Goal: Task Accomplishment & Management: Complete application form

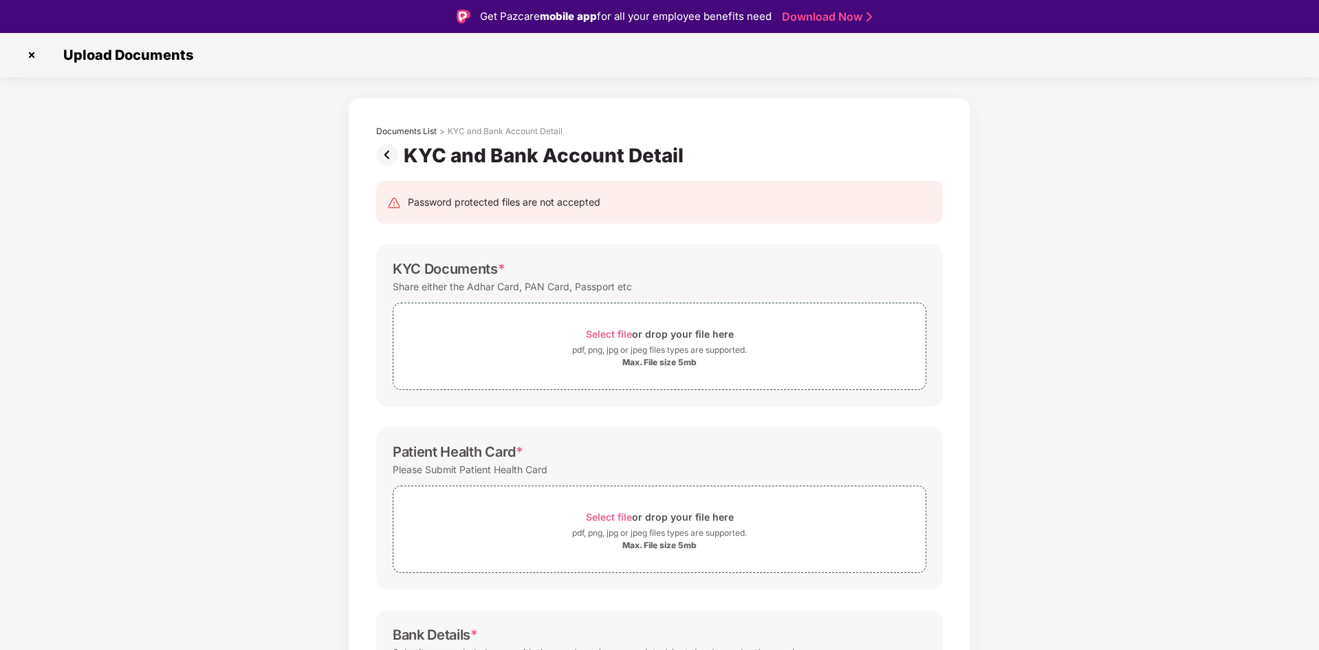
scroll to position [33, 0]
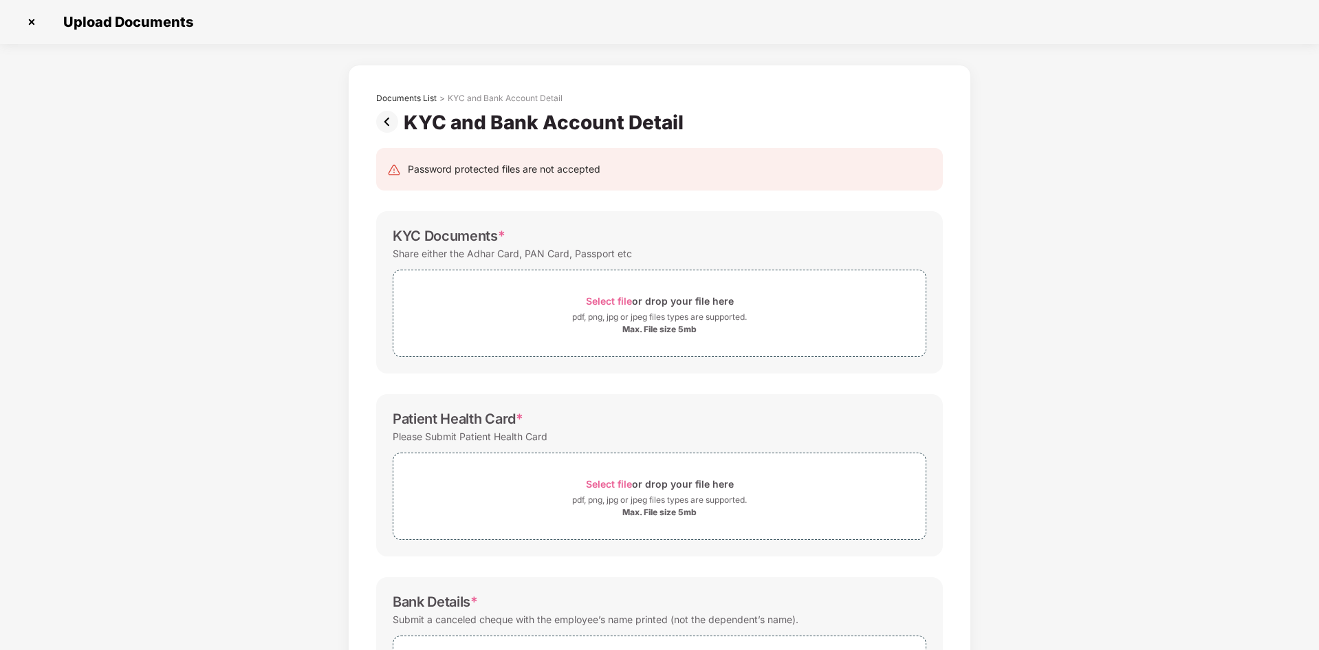
click at [31, 21] on img at bounding box center [32, 22] width 22 height 22
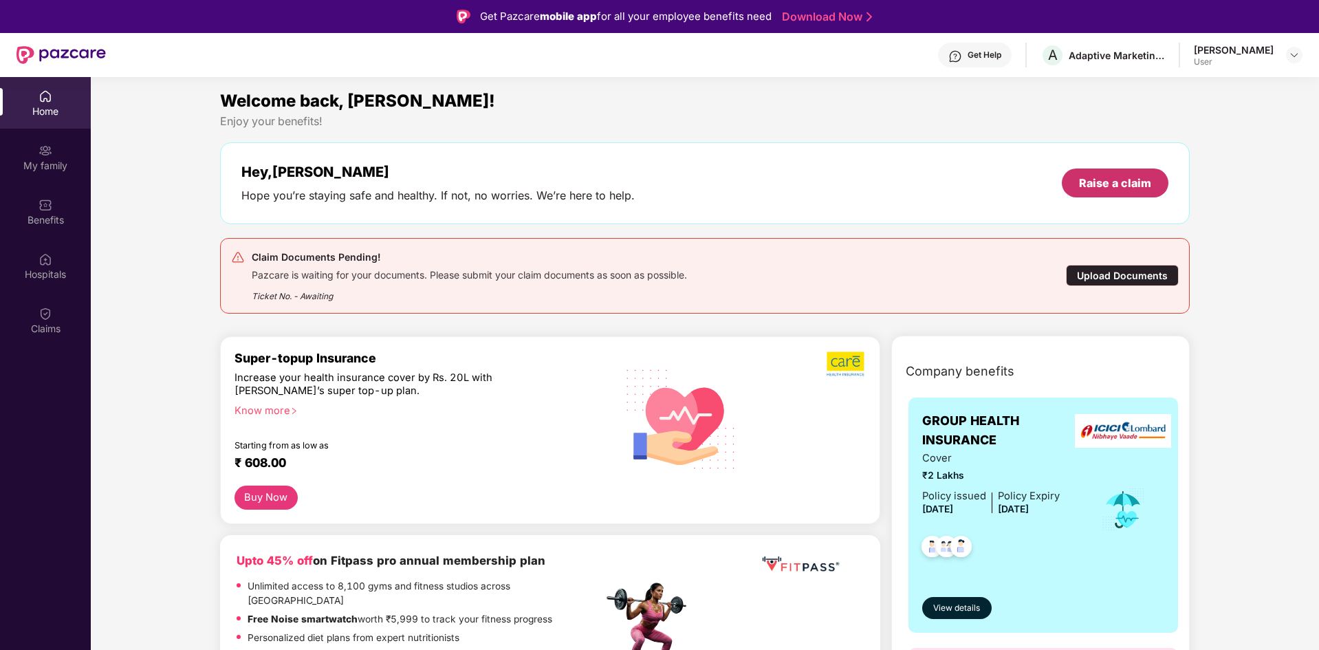
click at [1115, 191] on div "Raise a claim" at bounding box center [1115, 182] width 72 height 15
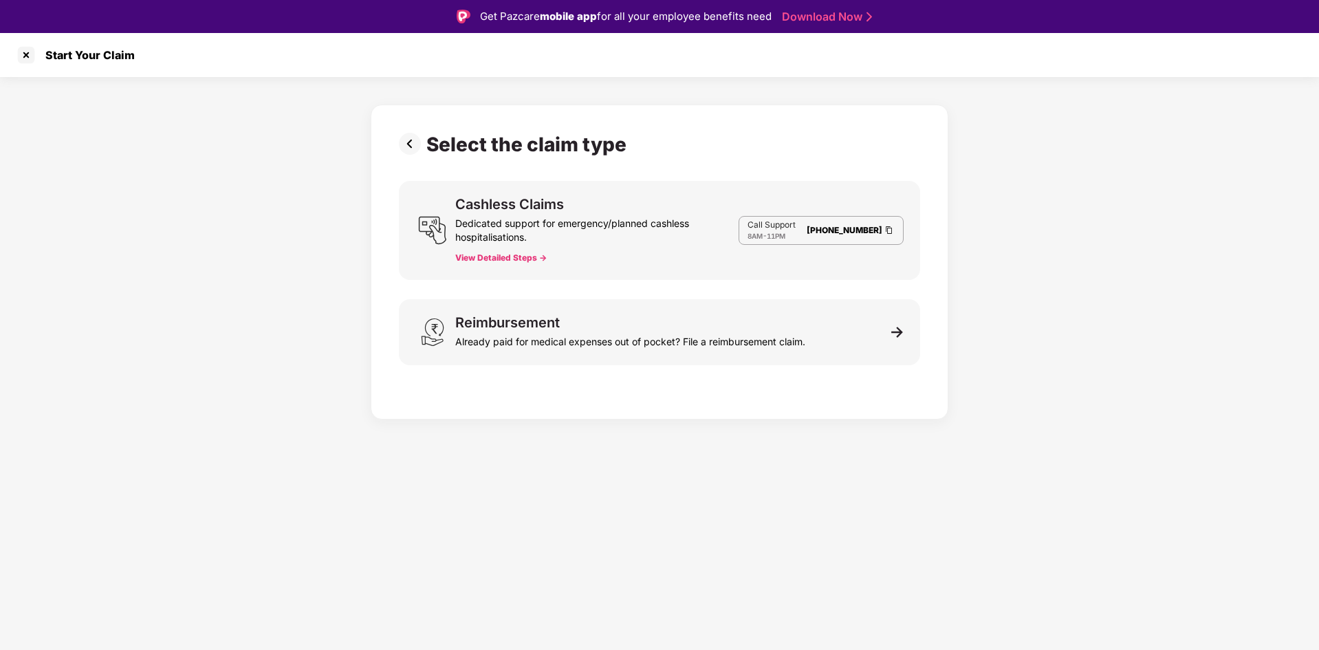
click at [508, 257] on button "View Detailed Steps ->" at bounding box center [500, 257] width 91 height 11
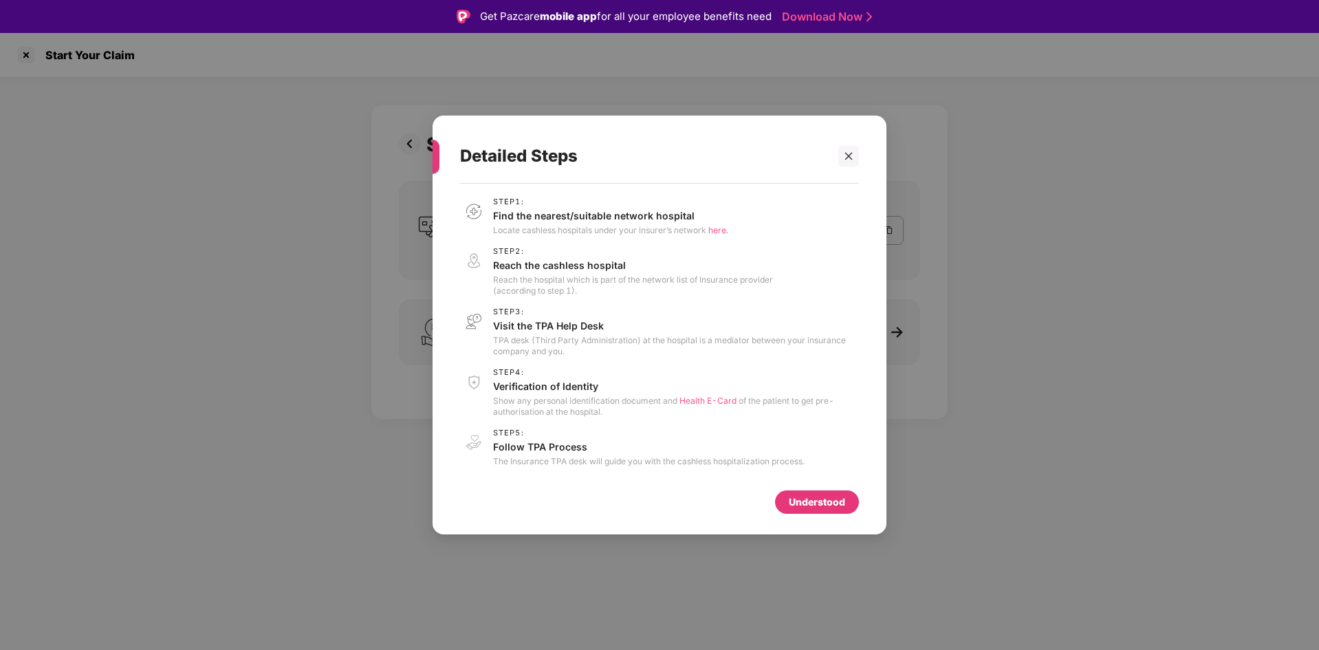
click at [825, 503] on div "Understood" at bounding box center [817, 502] width 56 height 15
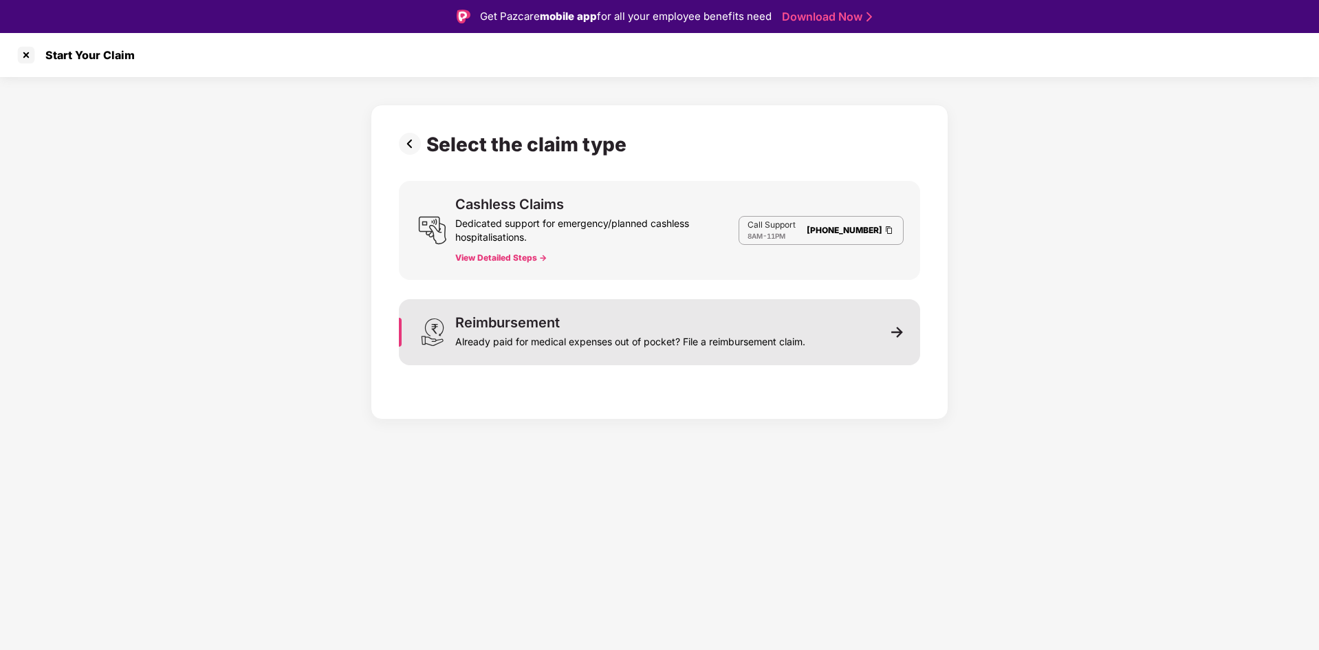
click at [880, 329] on div "Reimbursement Already paid for medical expenses out of pocket? File a reimburse…" at bounding box center [659, 332] width 521 height 66
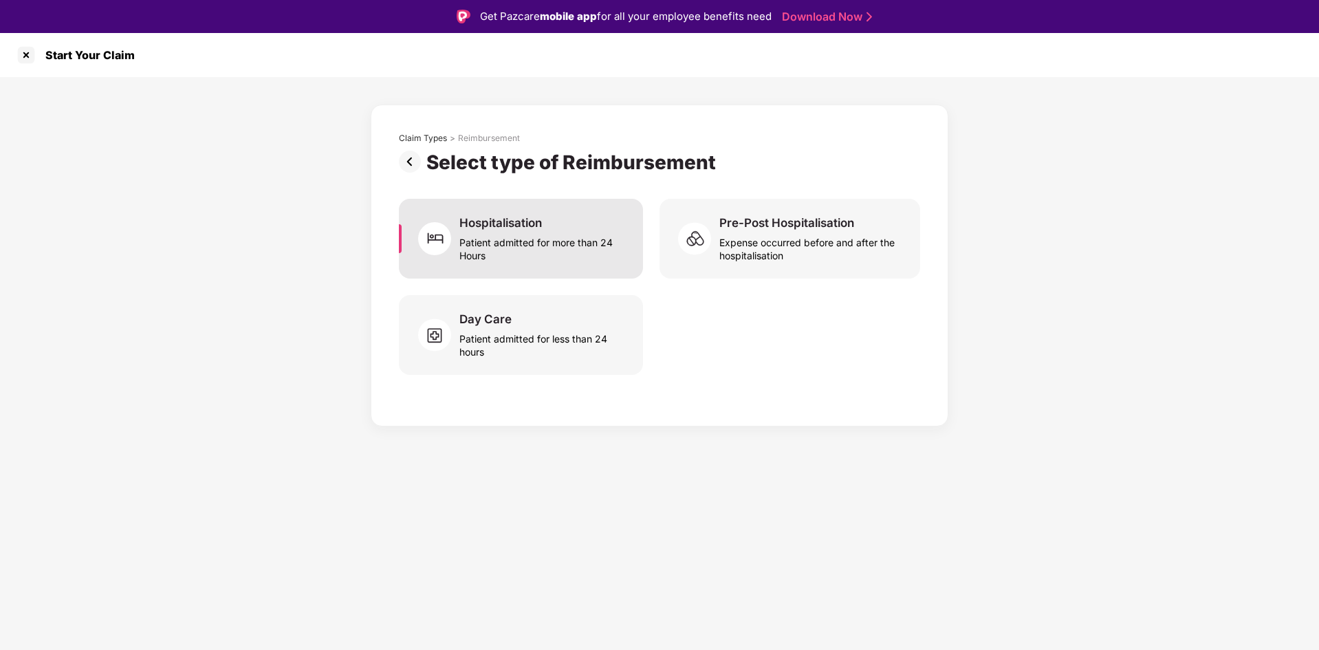
click at [559, 238] on div "Patient admitted for more than 24 Hours" at bounding box center [542, 246] width 167 height 32
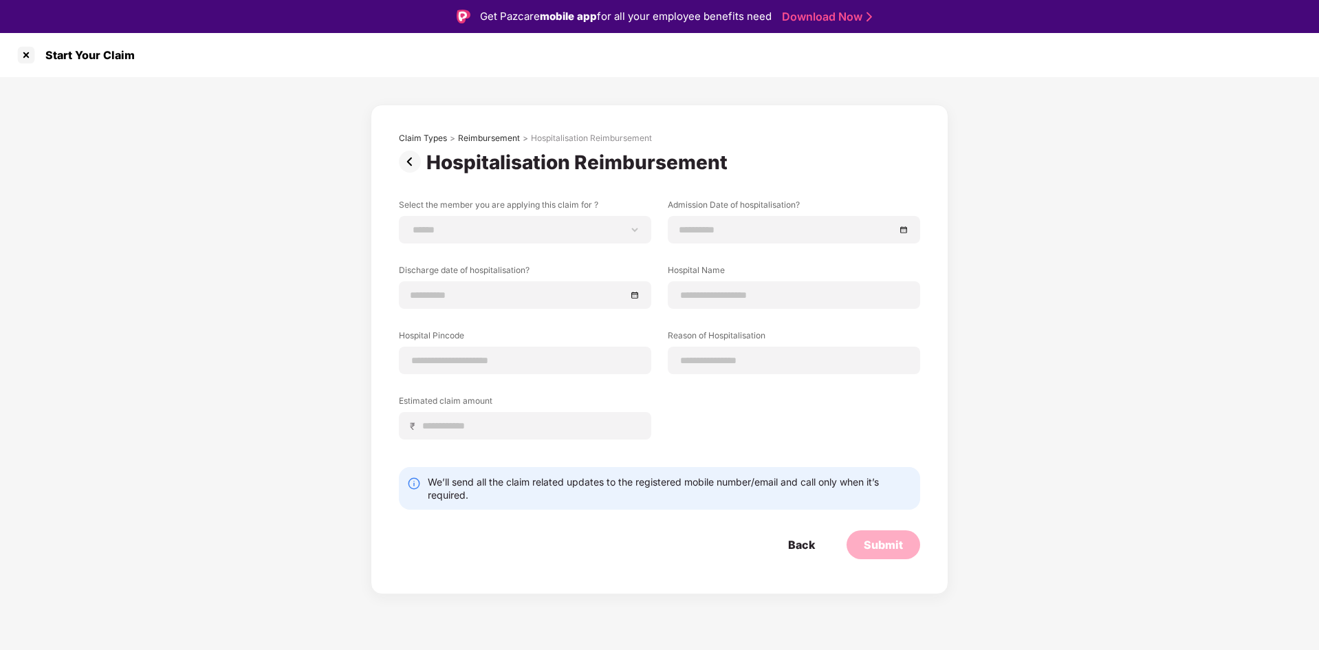
click at [1018, 303] on div "**********" at bounding box center [659, 335] width 1319 height 517
click at [16, 48] on div at bounding box center [26, 55] width 22 height 22
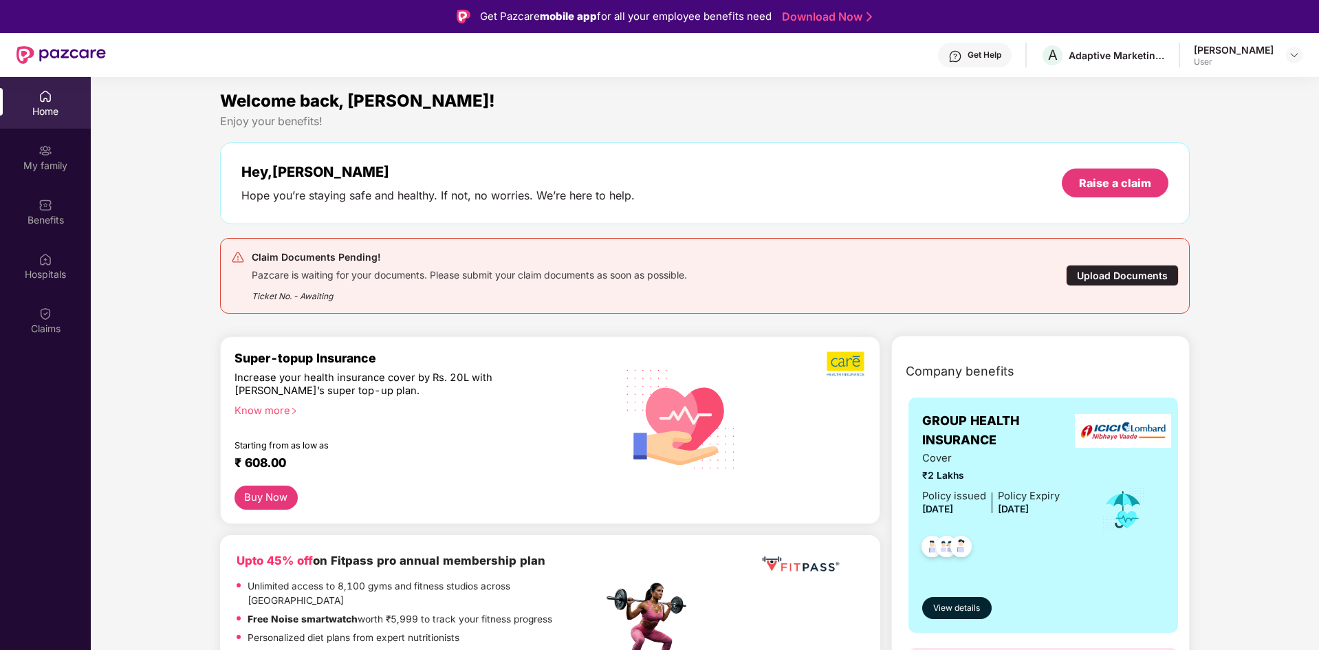
click at [1117, 270] on div "Upload Documents" at bounding box center [1122, 275] width 113 height 21
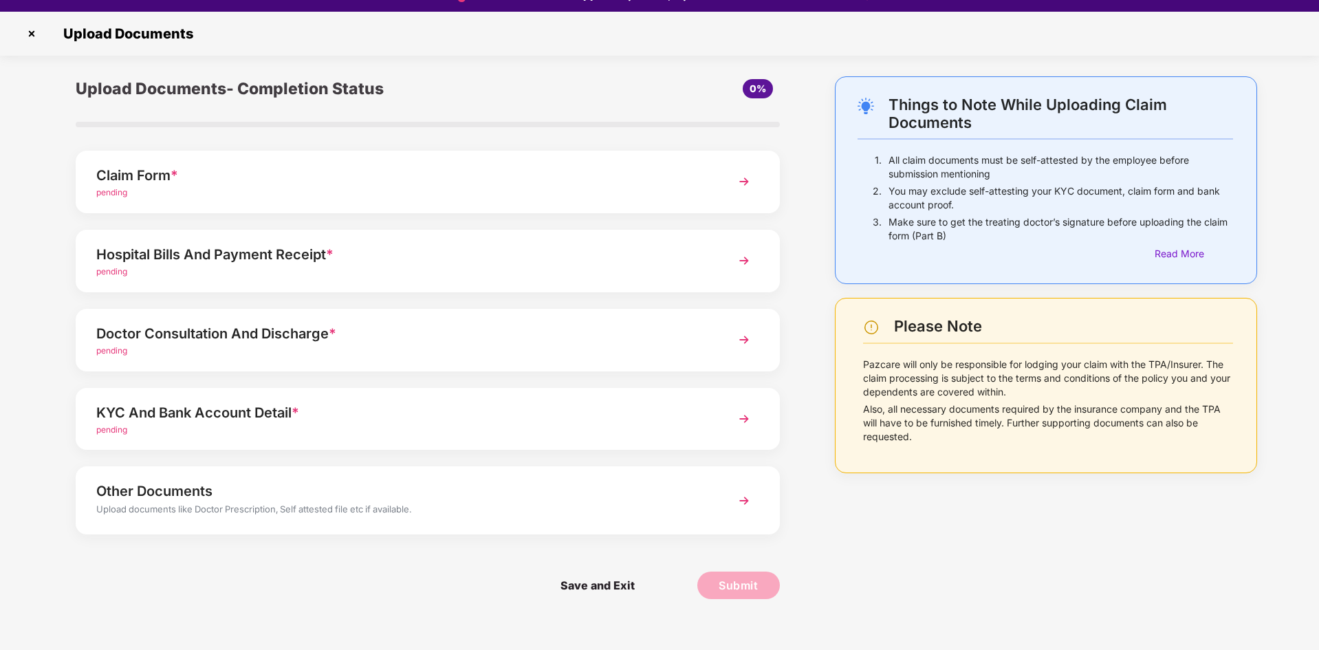
scroll to position [33, 0]
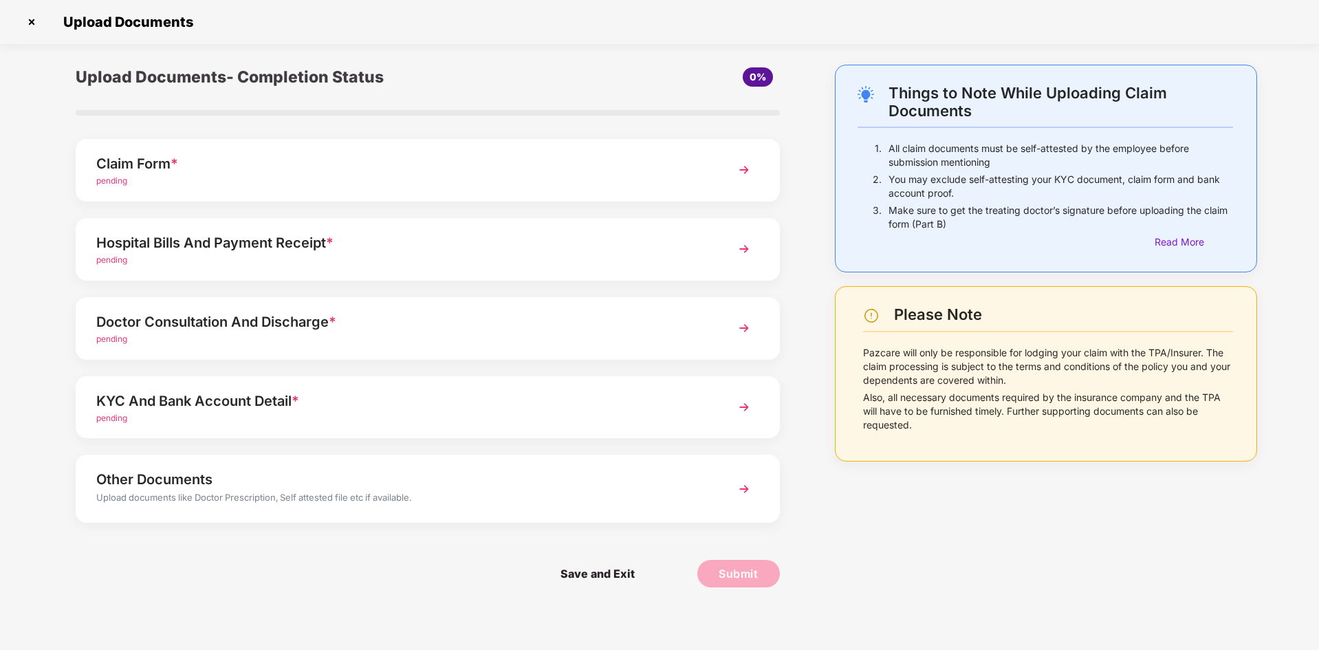
click at [314, 407] on div "KYC And Bank Account Detail *" at bounding box center [399, 401] width 607 height 22
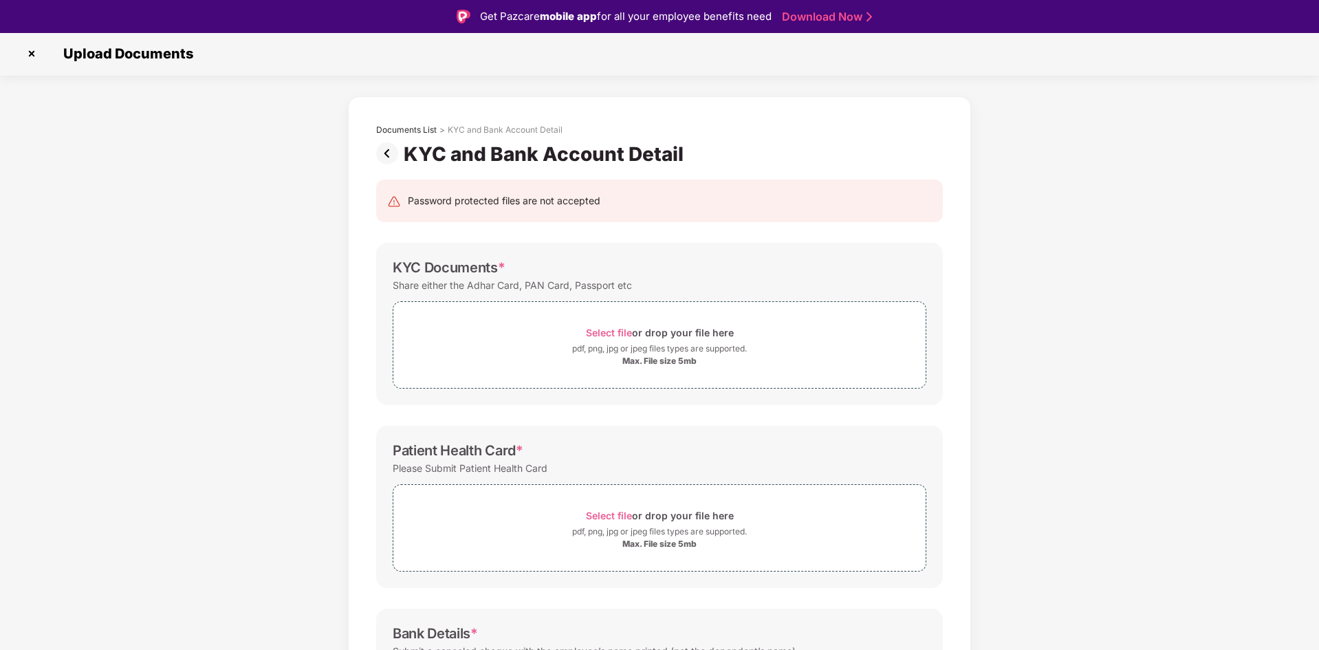
scroll to position [0, 0]
click at [389, 156] on img at bounding box center [390, 155] width 28 height 22
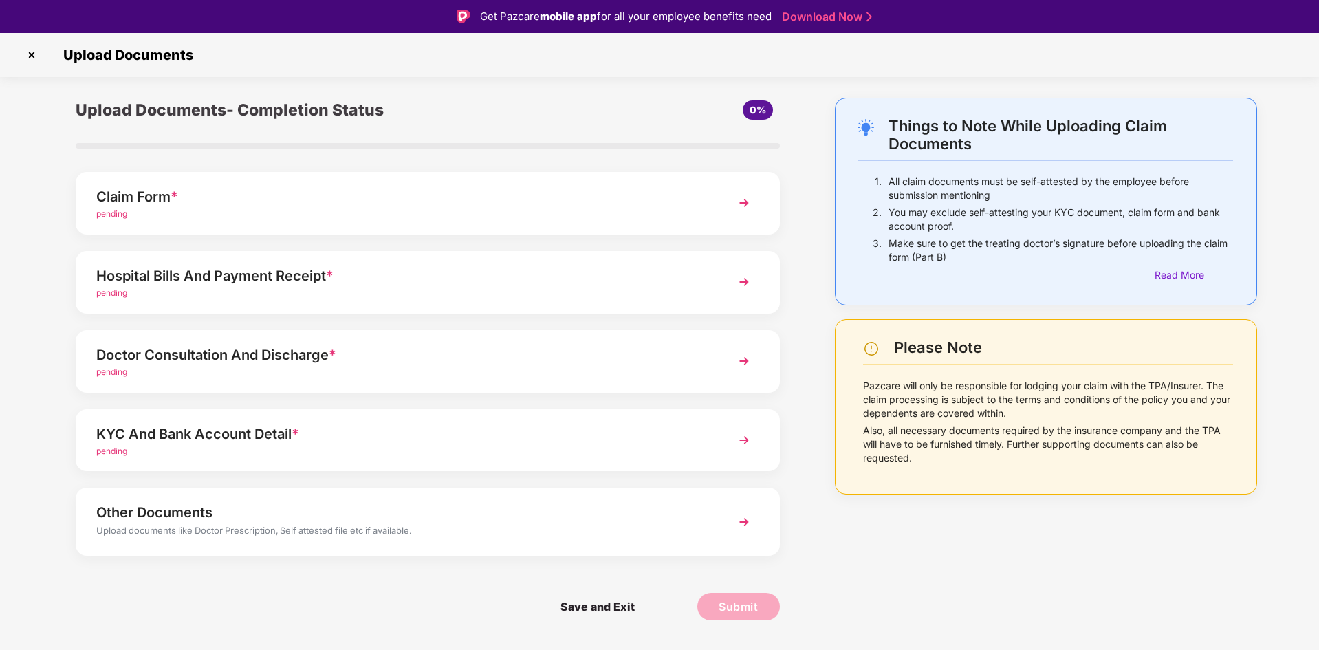
click at [197, 210] on div "pending" at bounding box center [399, 214] width 607 height 13
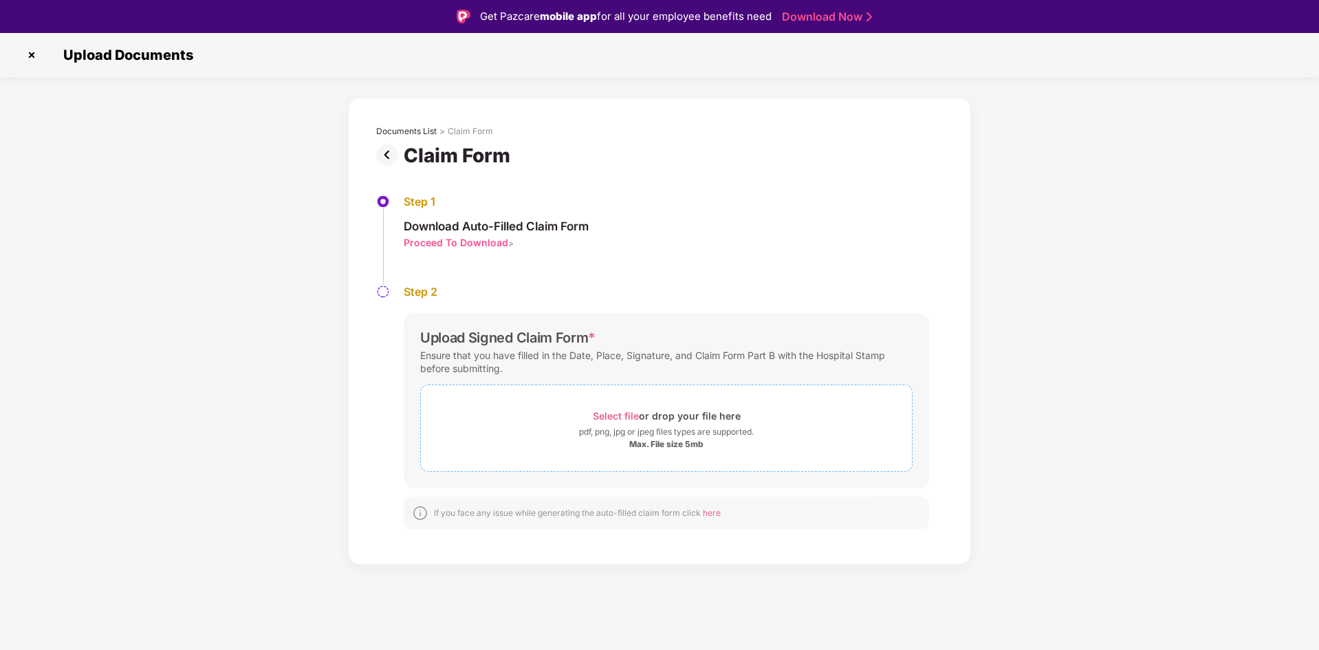
click at [620, 418] on span "Select file" at bounding box center [616, 416] width 46 height 12
click at [28, 54] on img at bounding box center [32, 55] width 22 height 22
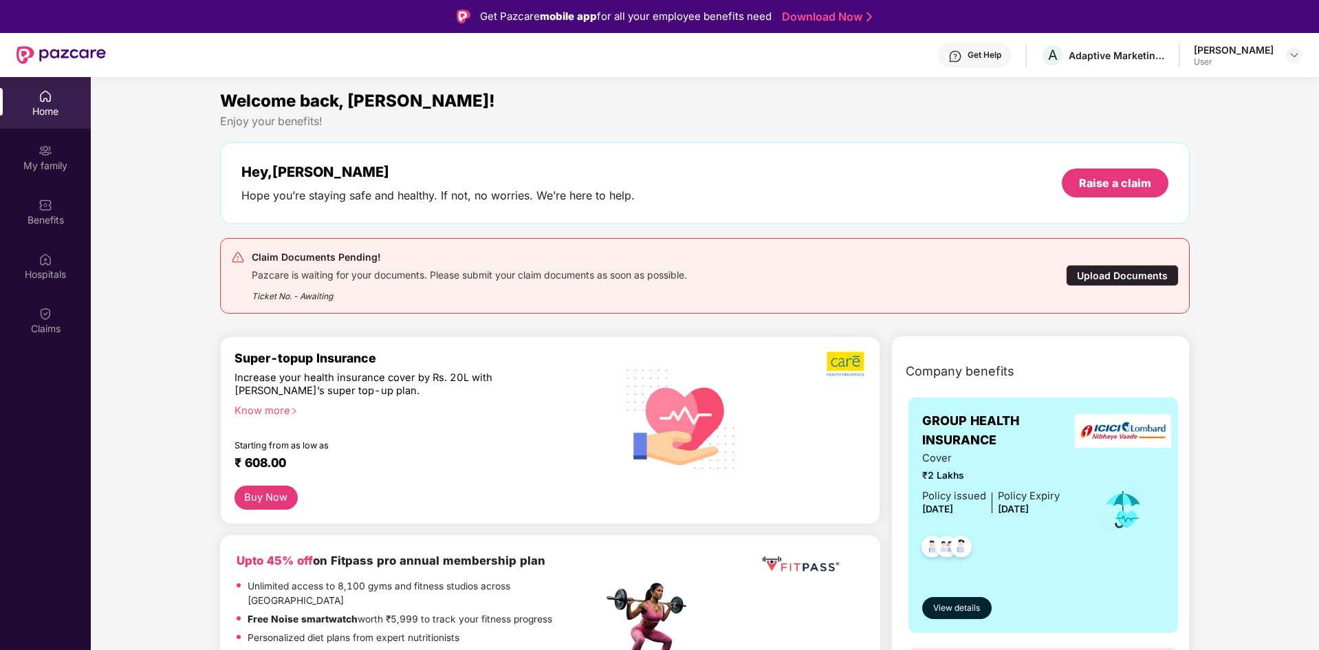
click at [1124, 283] on div "Upload Documents" at bounding box center [1122, 275] width 113 height 21
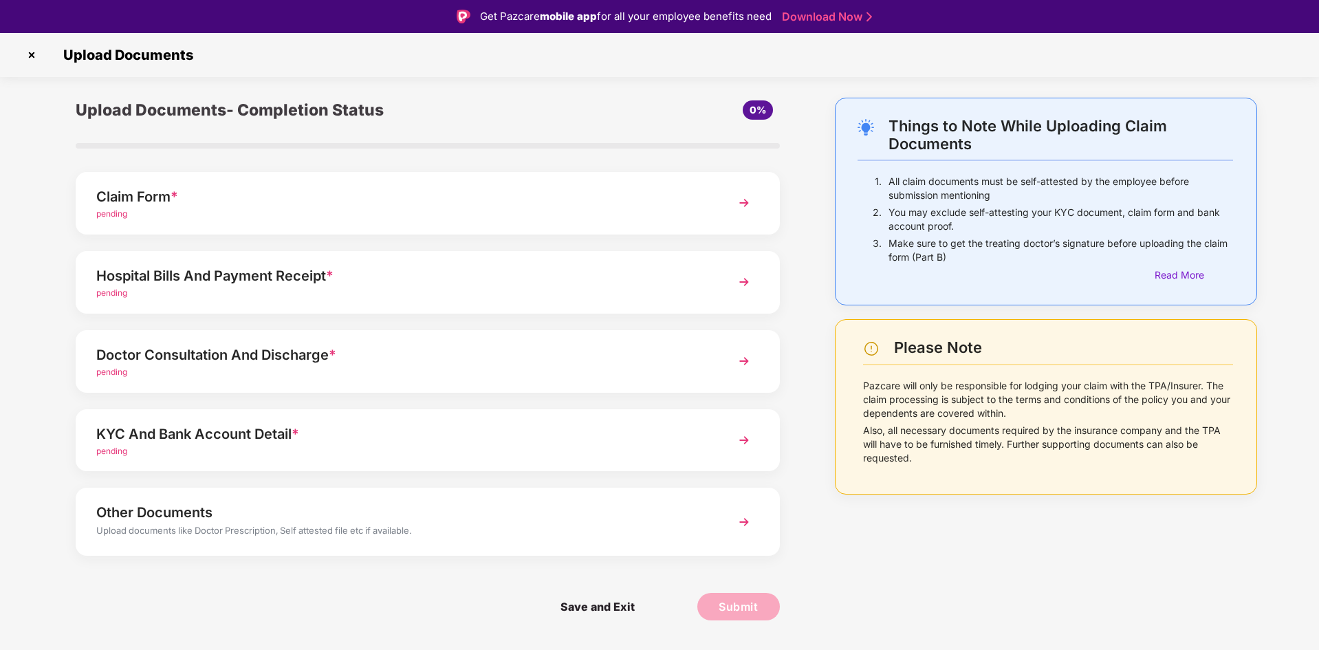
click at [329, 437] on div "KYC And Bank Account Detail *" at bounding box center [399, 434] width 607 height 22
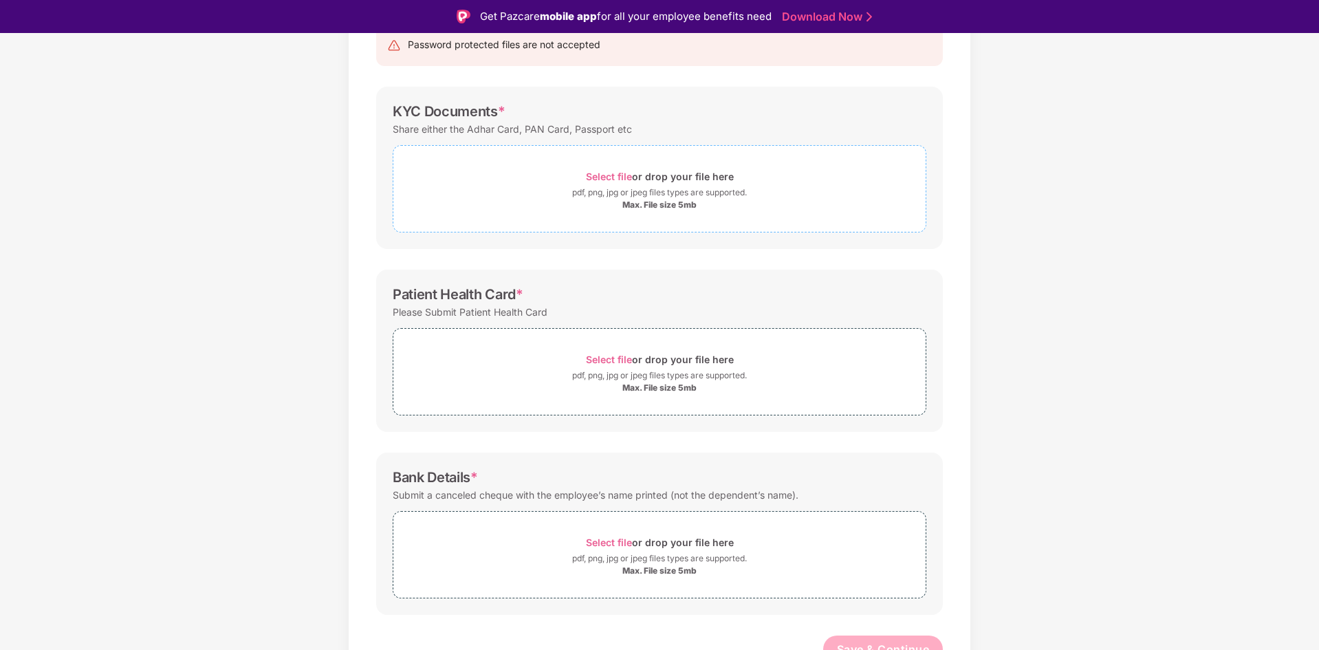
scroll to position [173, 0]
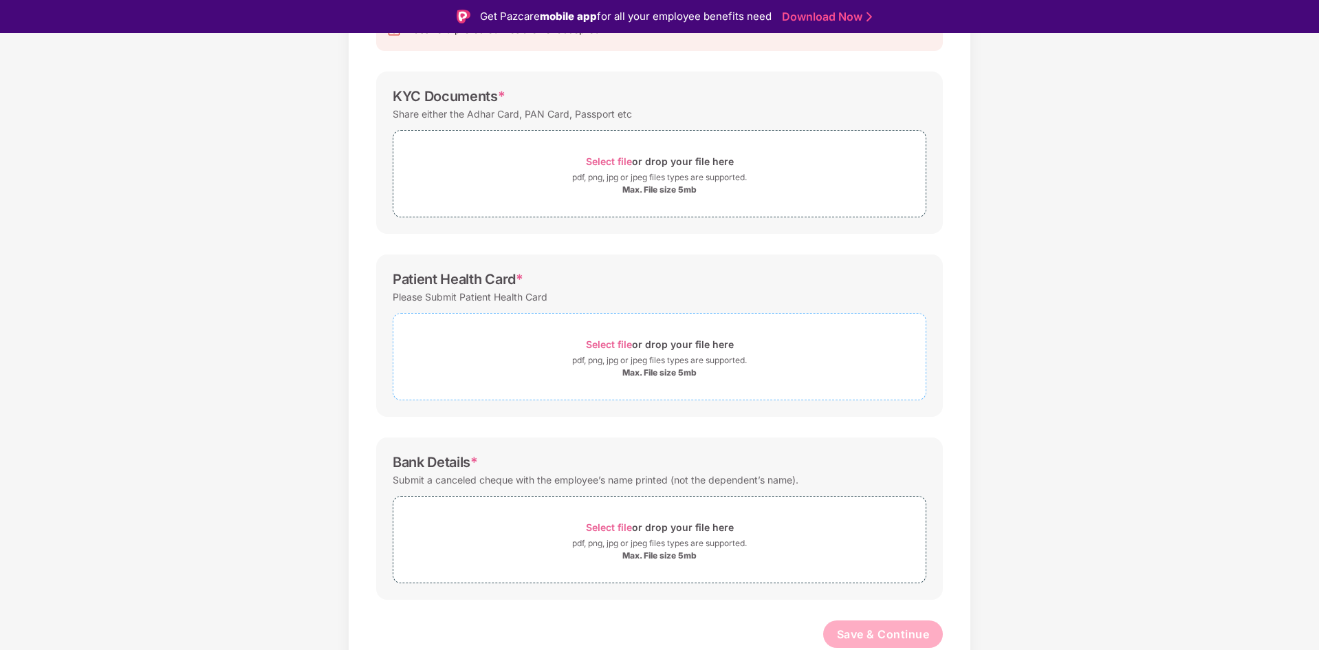
click at [672, 352] on div "Select file or drop your file here" at bounding box center [660, 344] width 148 height 19
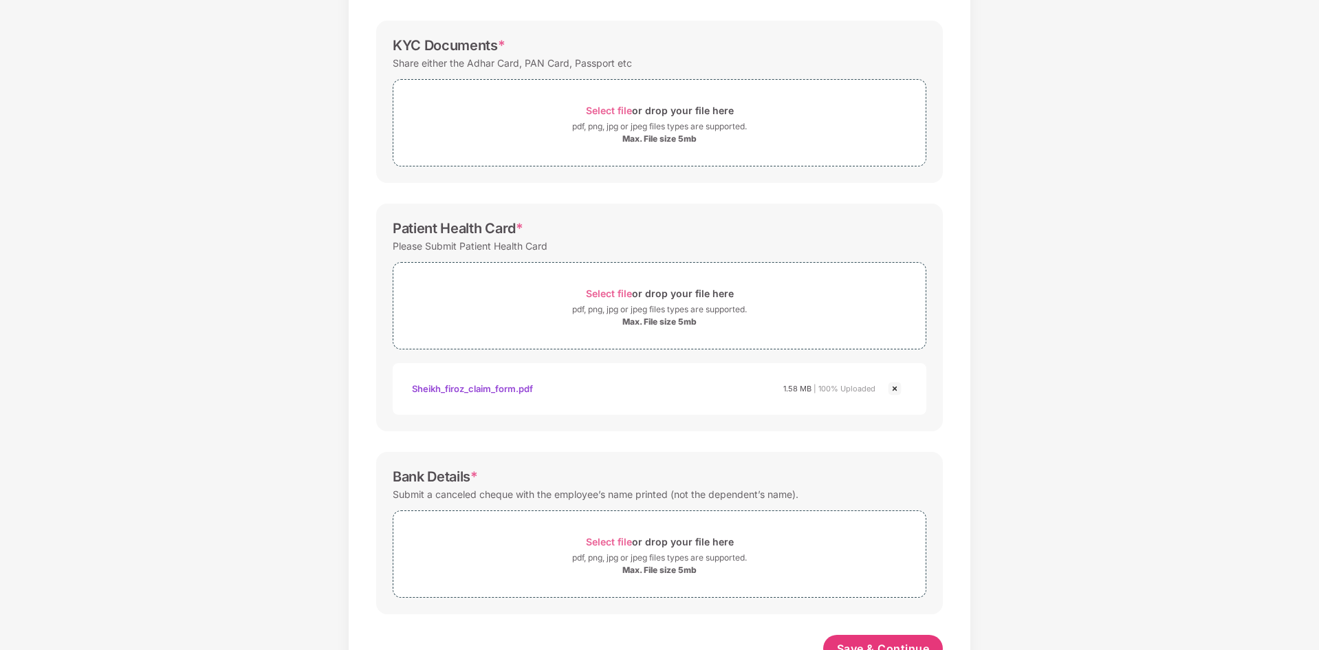
scroll to position [169, 0]
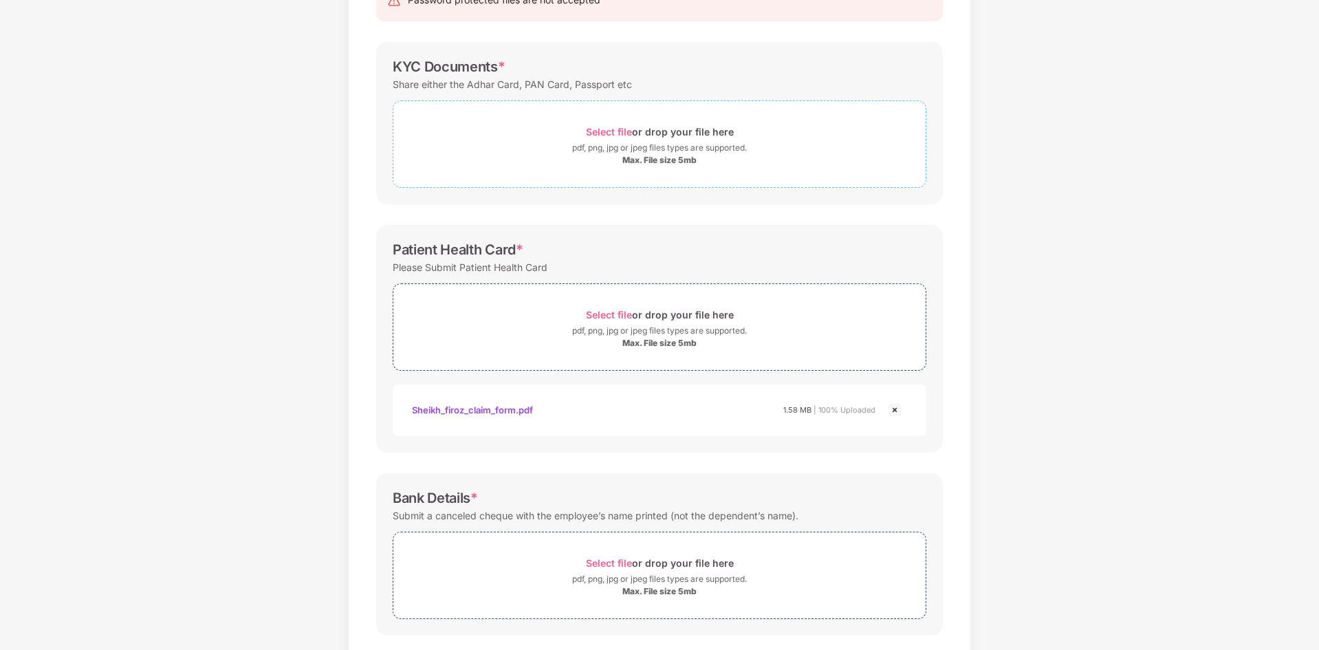
click at [618, 135] on span "Select file" at bounding box center [609, 132] width 46 height 12
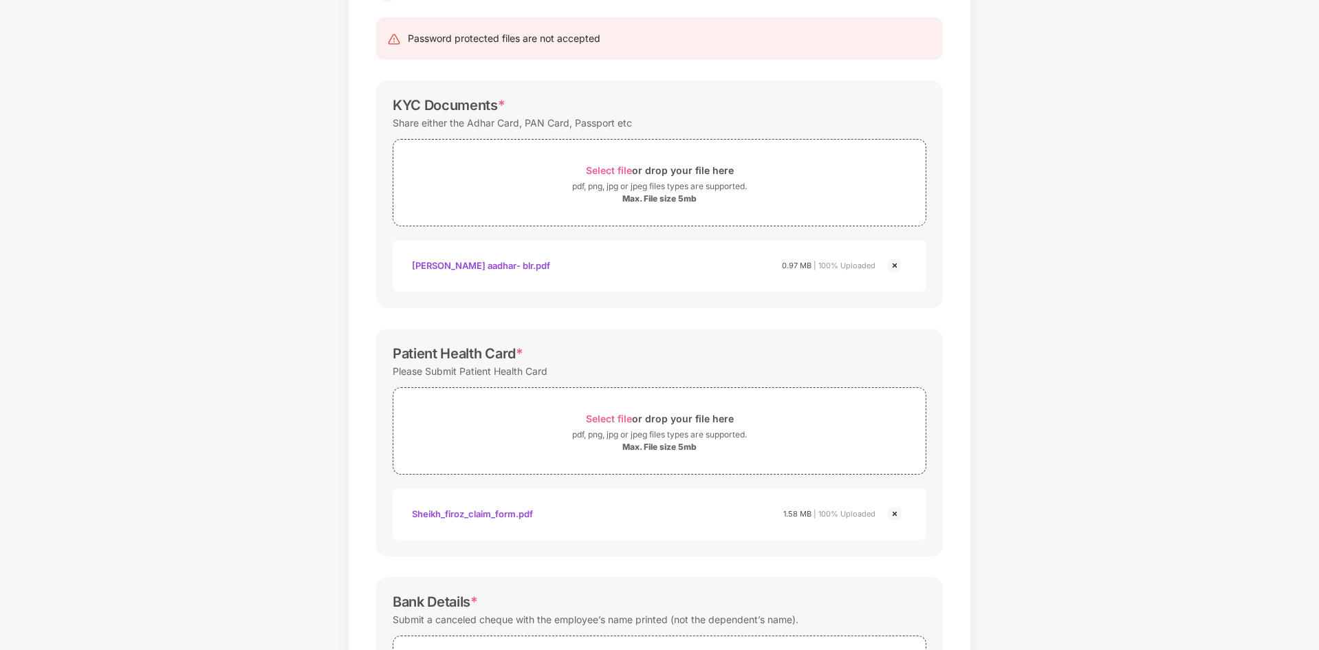
scroll to position [0, 0]
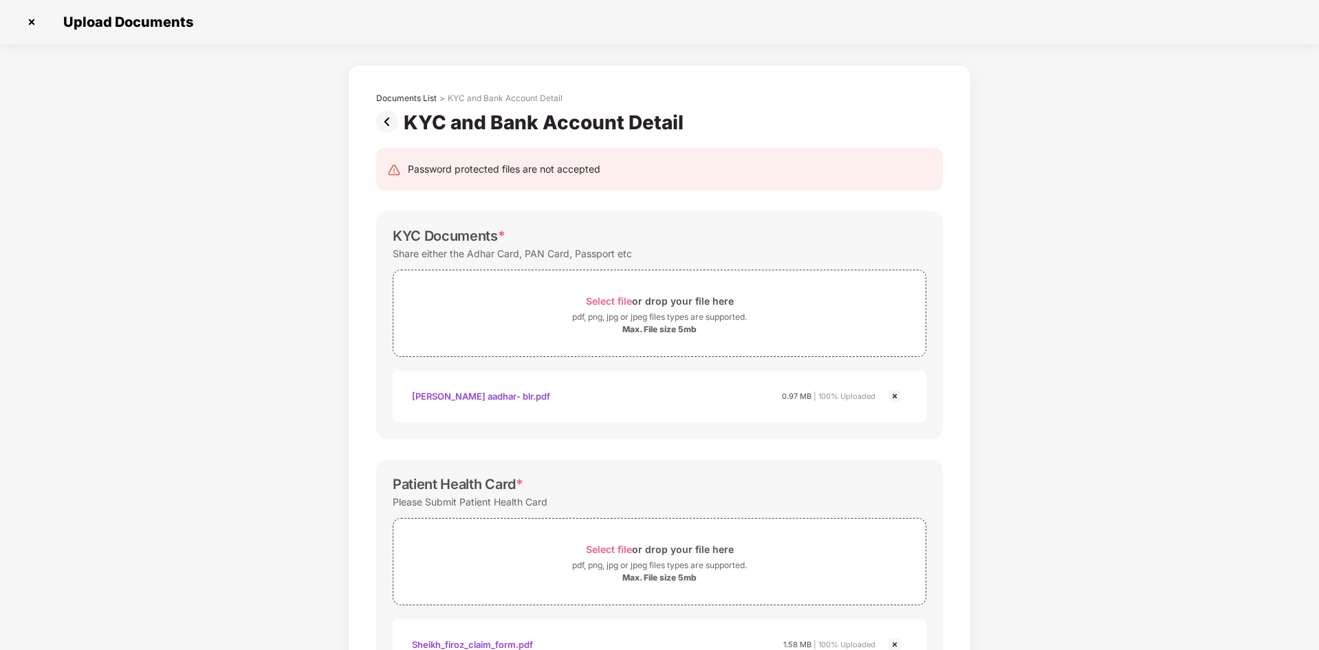
click at [31, 18] on img at bounding box center [32, 22] width 22 height 22
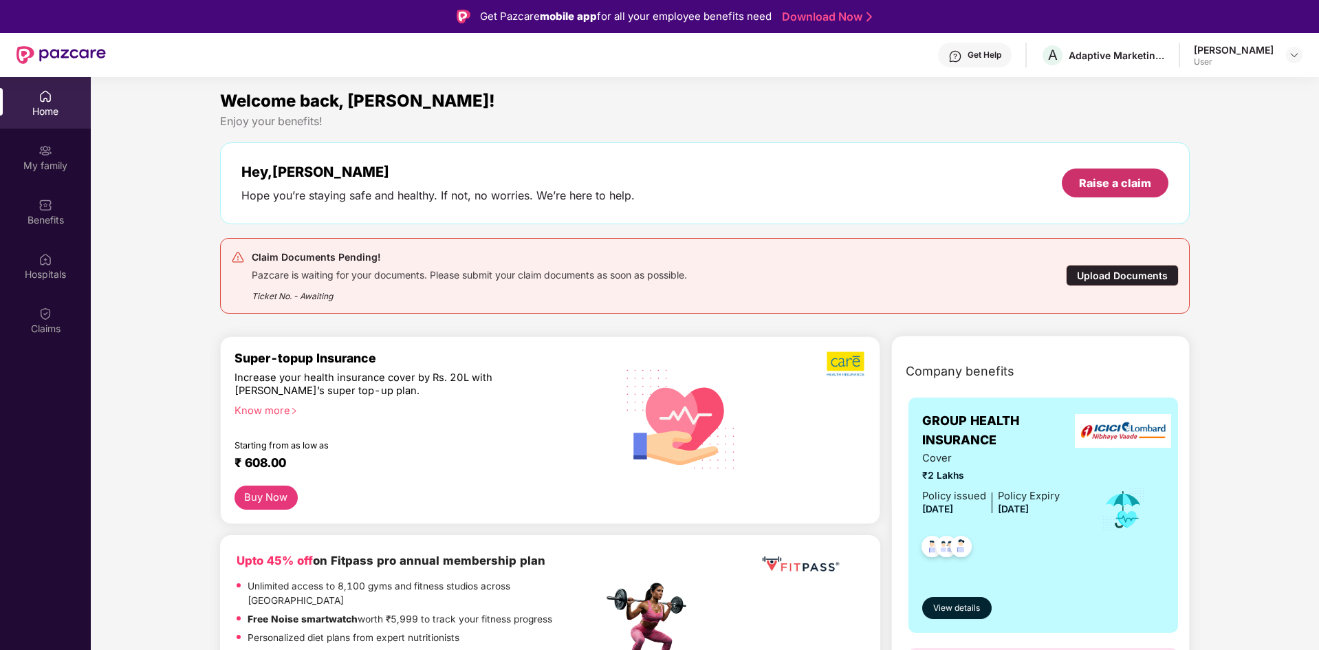
click at [1134, 186] on div "Raise a claim" at bounding box center [1115, 182] width 72 height 15
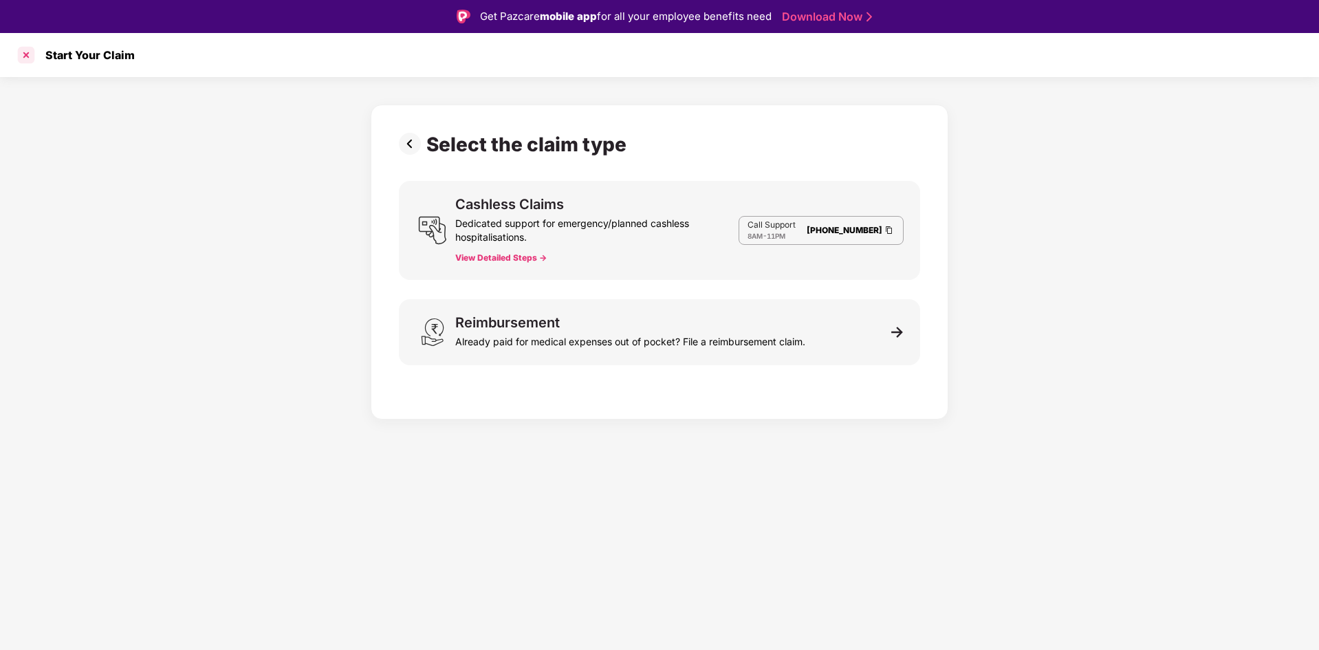
click at [20, 51] on div at bounding box center [26, 55] width 22 height 22
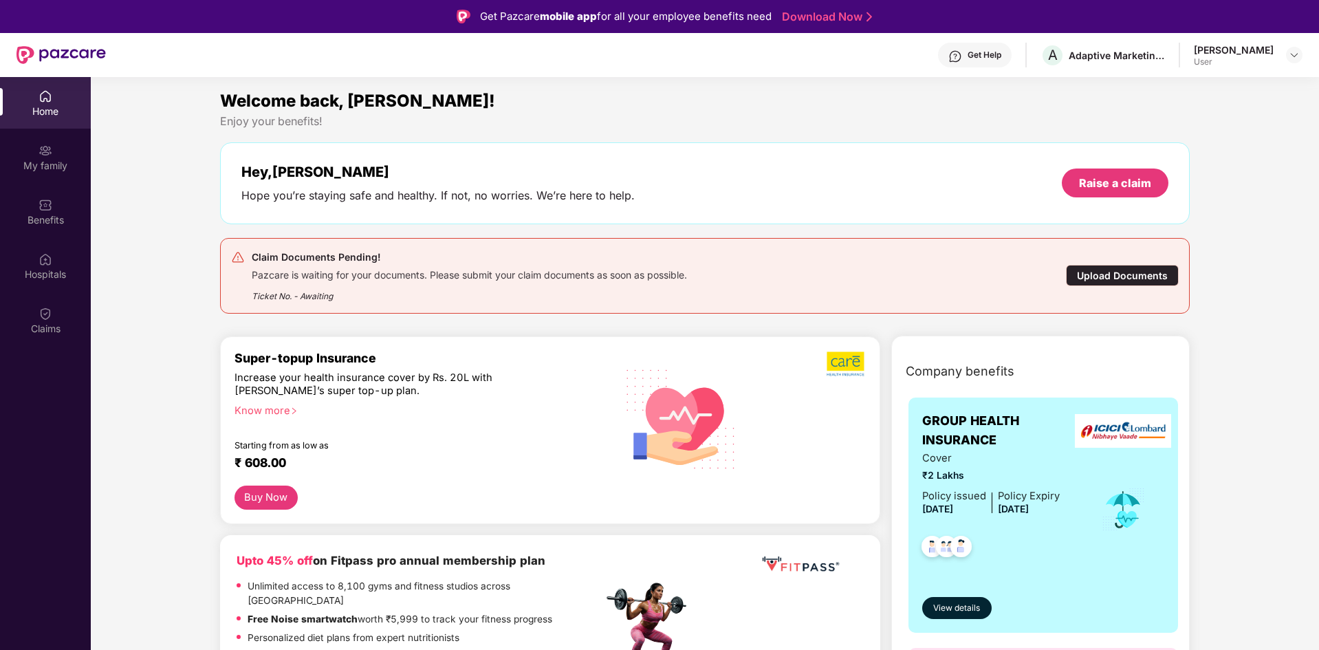
click at [1121, 281] on div "Upload Documents" at bounding box center [1122, 275] width 113 height 21
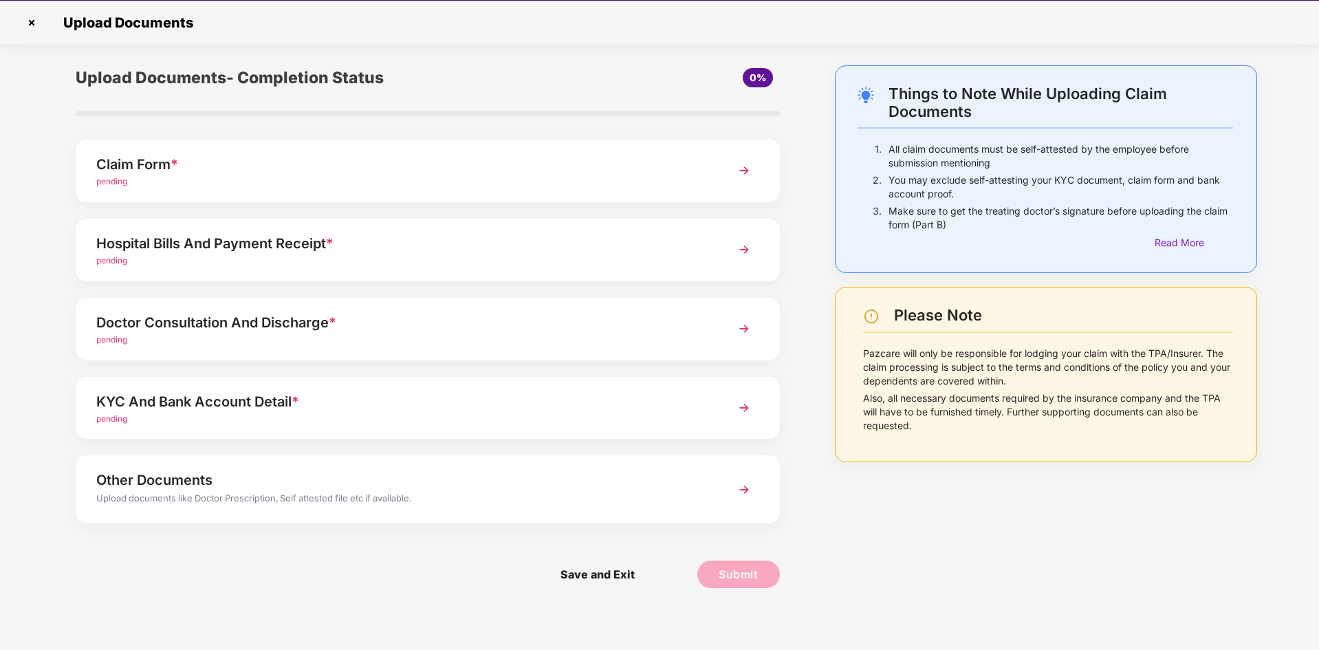
scroll to position [33, 0]
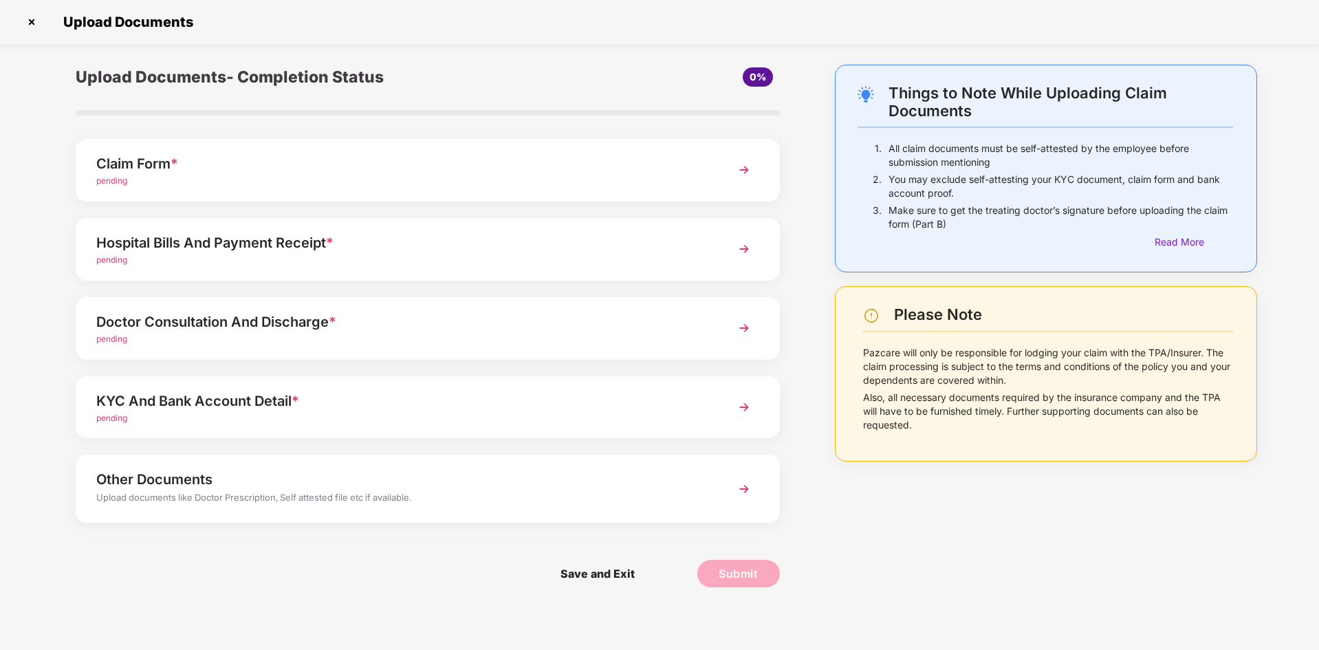
click at [257, 398] on div "KYC And Bank Account Detail *" at bounding box center [399, 401] width 607 height 22
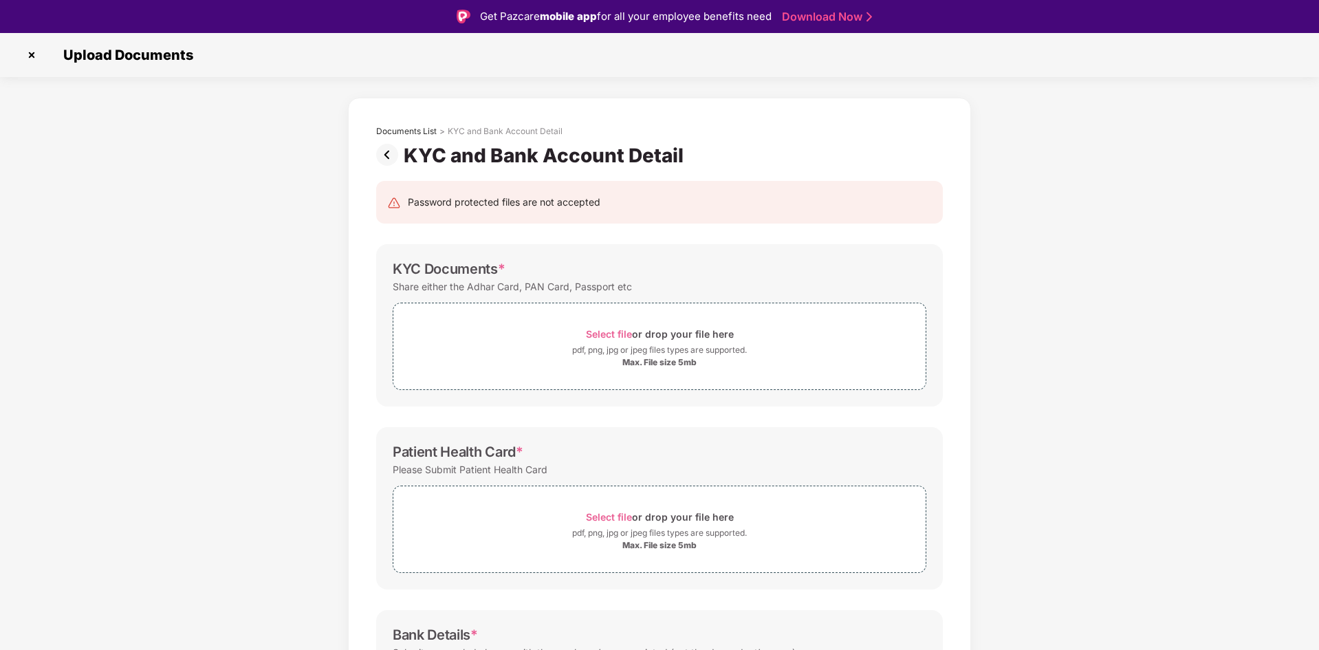
click at [30, 48] on img at bounding box center [32, 55] width 22 height 22
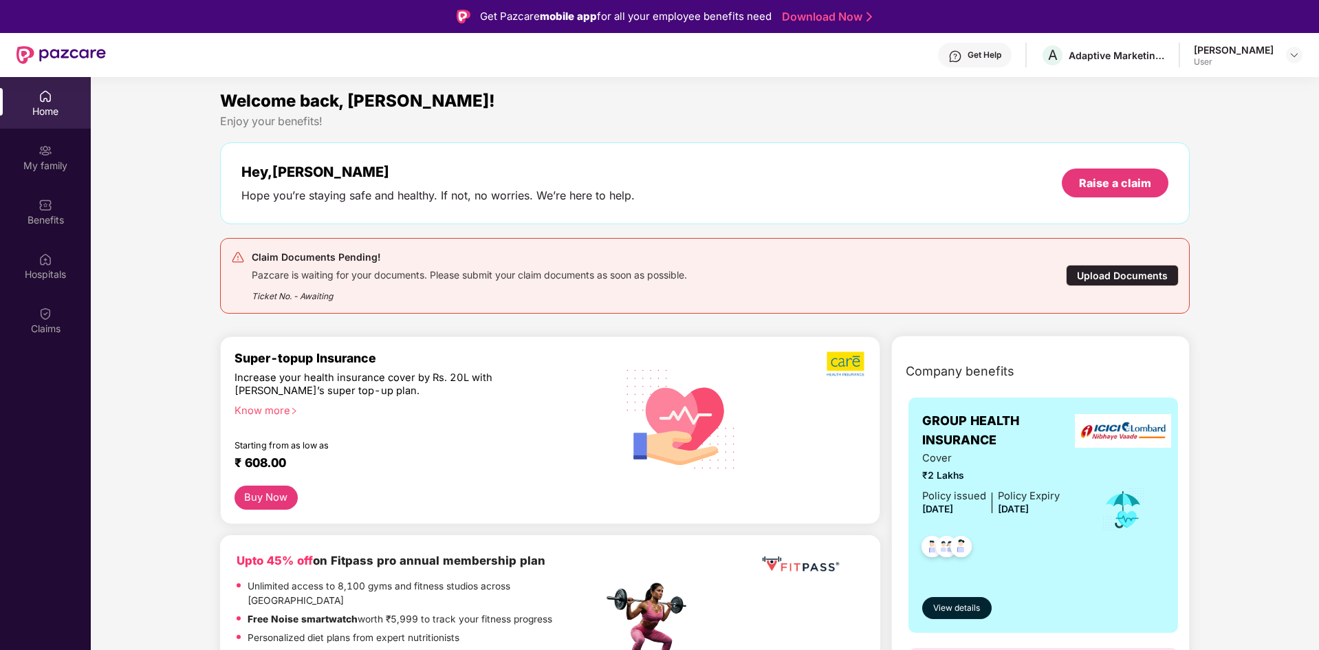
scroll to position [77, 0]
